Goal: Transaction & Acquisition: Purchase product/service

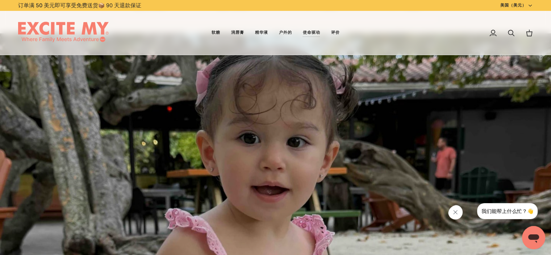
scroll to position [1050, 0]
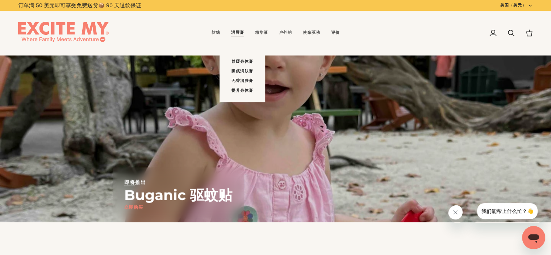
click at [240, 38] on link "润唇膏" at bounding box center [238, 33] width 24 height 44
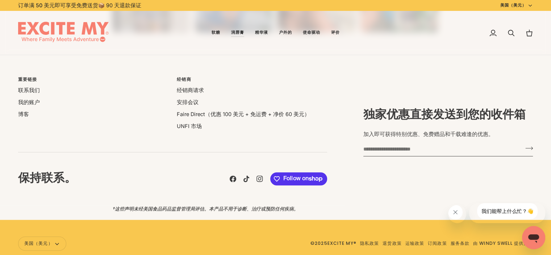
scroll to position [507, 0]
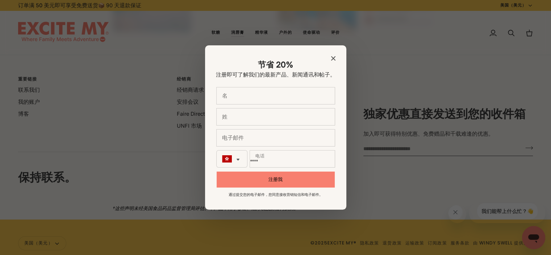
click at [331, 57] on icon "关闭模式" at bounding box center [333, 58] width 4 height 4
